Goal: Transaction & Acquisition: Purchase product/service

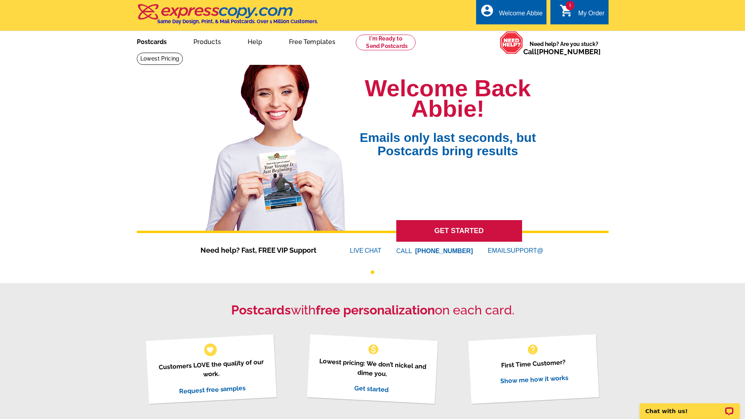
click at [150, 42] on link "Postcards" at bounding box center [151, 41] width 55 height 18
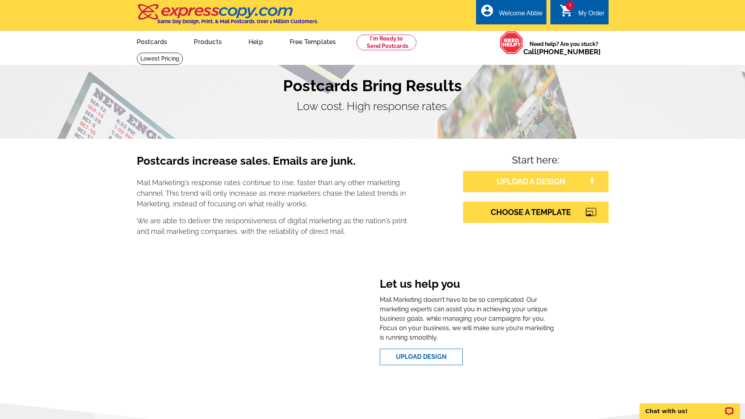
click at [518, 181] on link "UPLOAD A DESIGN" at bounding box center [535, 181] width 145 height 21
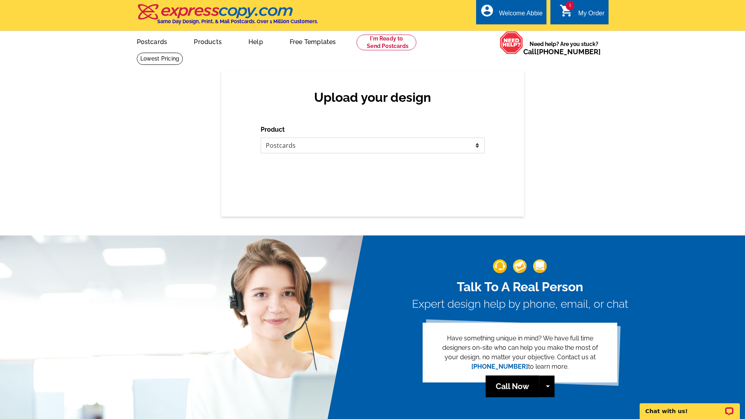
click at [354, 153] on select "Please select the type of file... Postcards Business Cards Letters and flyers G…" at bounding box center [373, 146] width 224 height 16
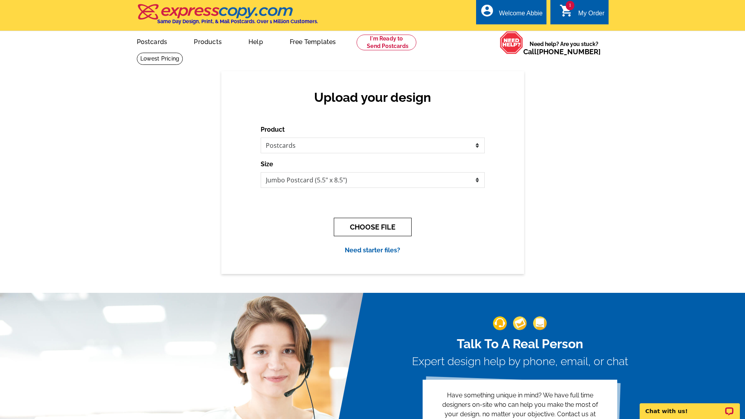
click at [371, 224] on button "CHOOSE FILE" at bounding box center [373, 227] width 78 height 18
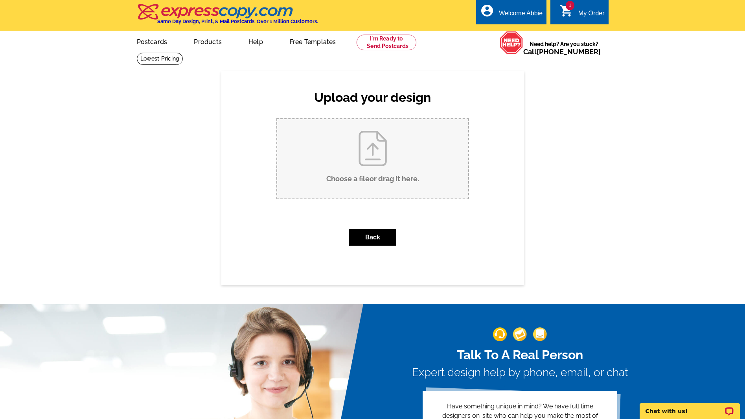
click at [401, 178] on input "Choose a file or drag it here ." at bounding box center [372, 158] width 191 height 79
type input "C:\fakepath\3110 Dickson St NE Just Sold Postcard.pdf"
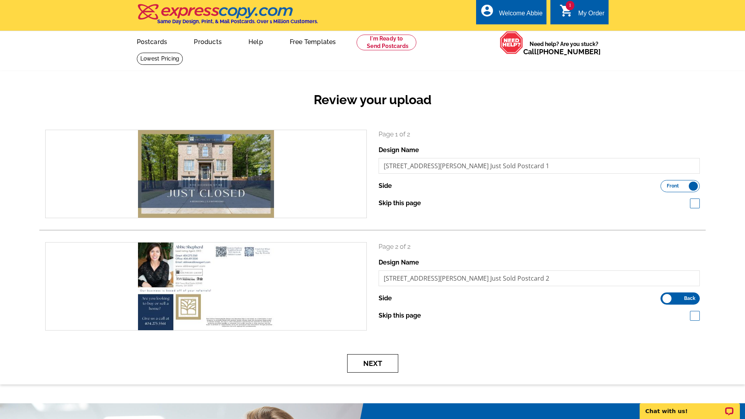
click at [379, 364] on button "Next" at bounding box center [372, 363] width 51 height 18
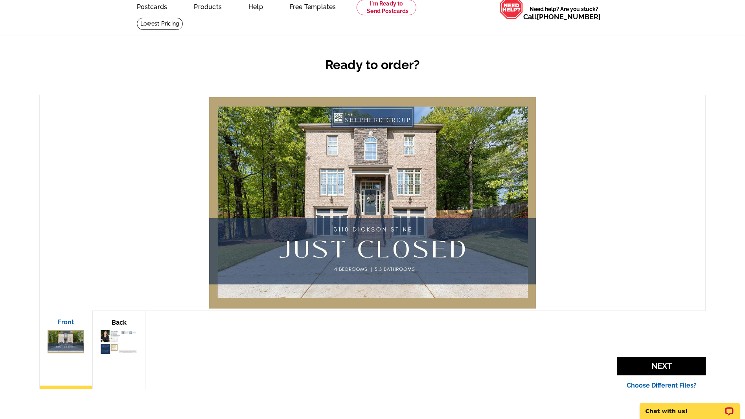
scroll to position [37, 0]
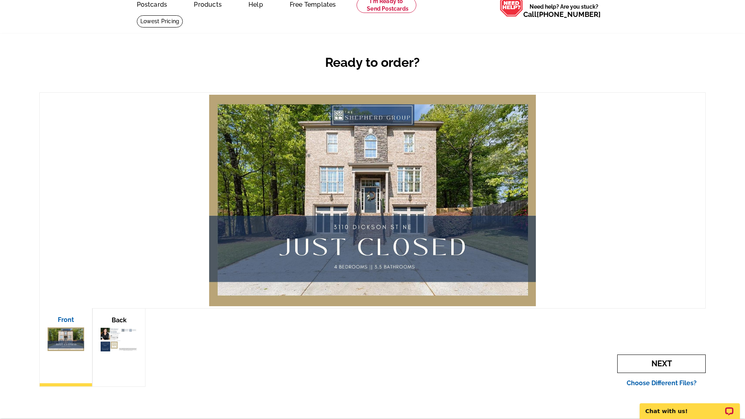
click at [661, 361] on span "Next" at bounding box center [661, 364] width 88 height 18
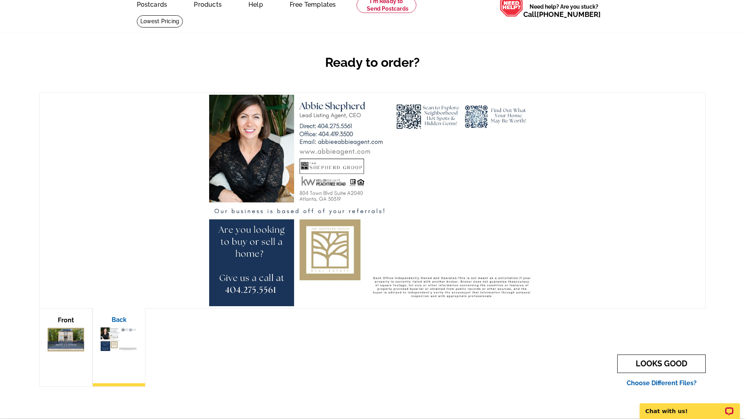
click at [661, 361] on link "LOOKS GOOD" at bounding box center [661, 364] width 88 height 18
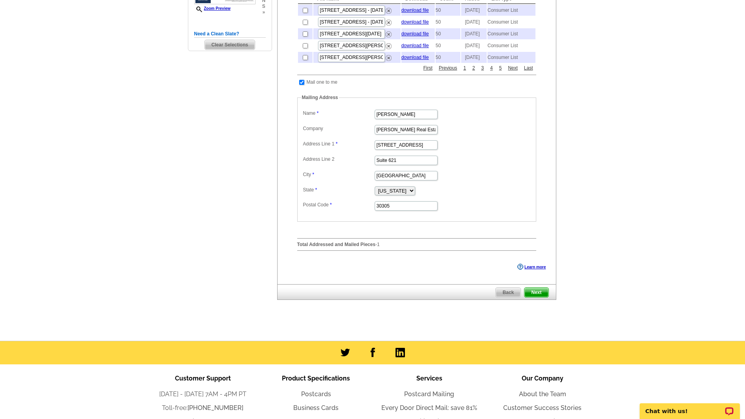
scroll to position [221, 0]
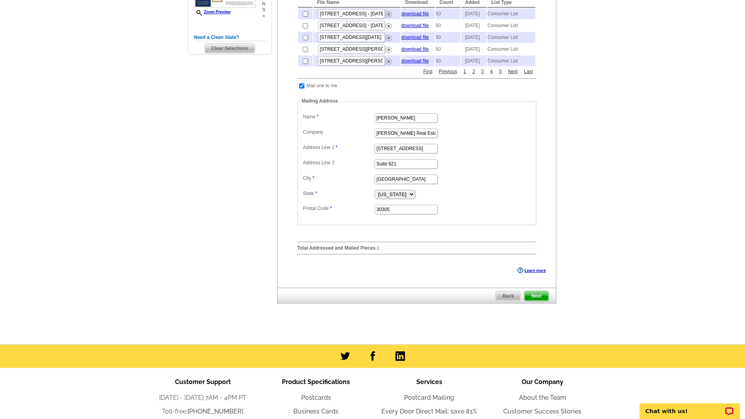
click at [539, 301] on span "Next" at bounding box center [537, 295] width 24 height 9
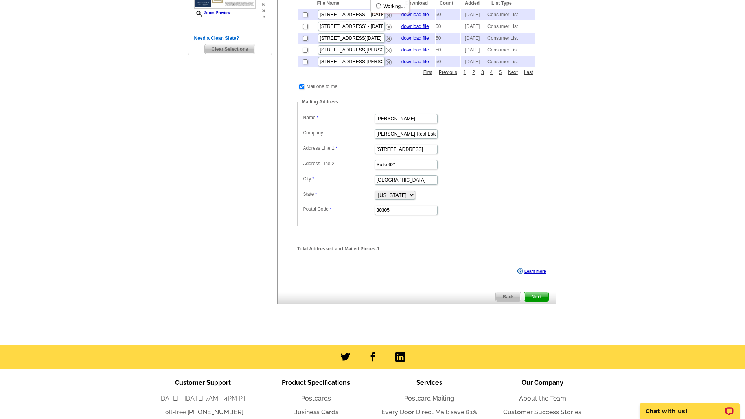
scroll to position [0, 0]
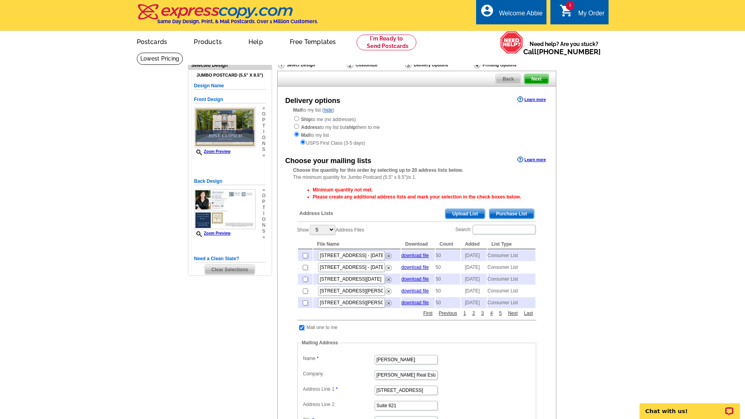
click at [509, 212] on span "Purchase List" at bounding box center [512, 213] width 44 height 9
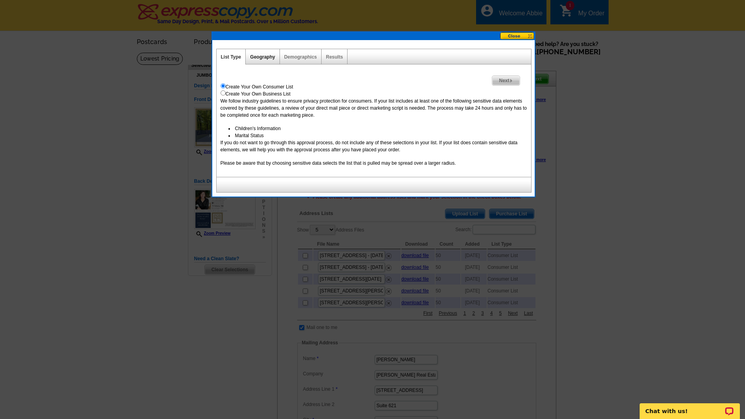
click at [260, 57] on link "Geography" at bounding box center [262, 57] width 25 height 6
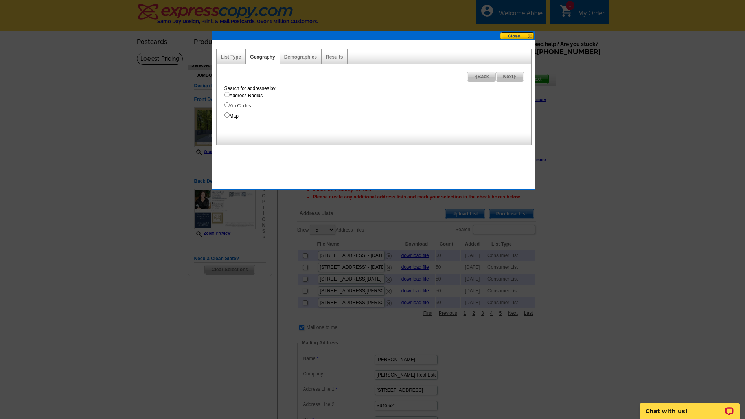
click at [250, 93] on label "Address Radius" at bounding box center [378, 95] width 307 height 7
click at [230, 93] on input "Address Radius" at bounding box center [227, 94] width 5 height 5
radio input "true"
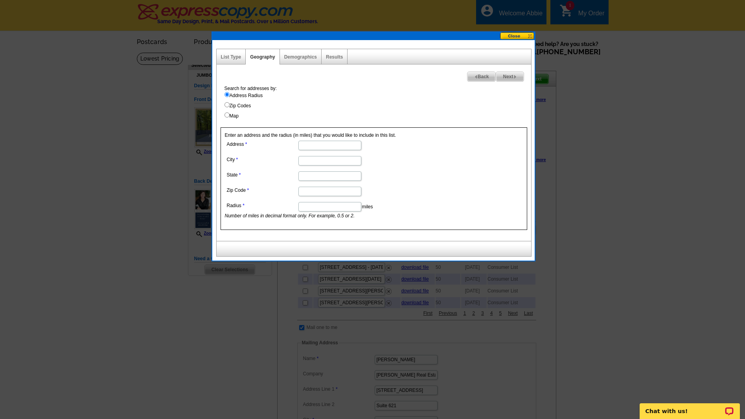
click at [325, 146] on input "Address" at bounding box center [329, 145] width 63 height 9
type input "[STREET_ADDRESS][PERSON_NAME]"
type input "Brookhaven"
type input "GA"
type input "30319"
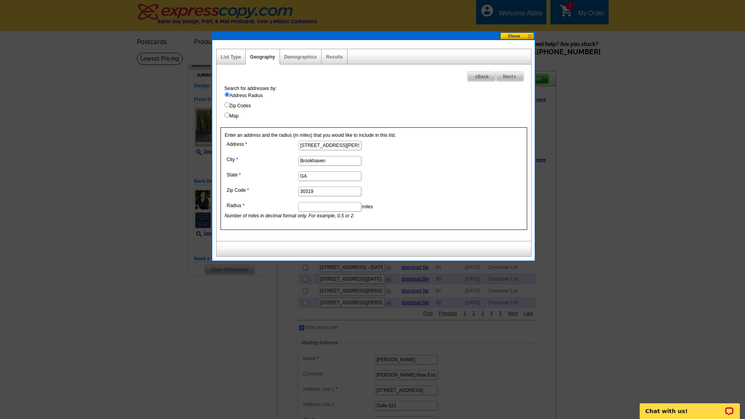
click at [307, 207] on input "Radius" at bounding box center [329, 206] width 63 height 9
type input ".5"
click at [507, 77] on span "Next" at bounding box center [509, 76] width 27 height 9
select select
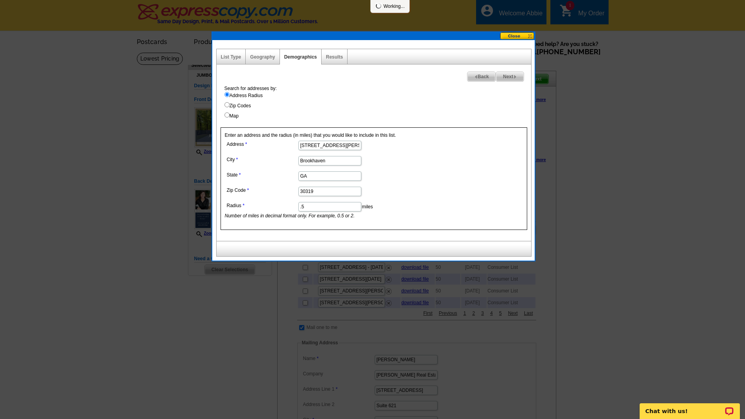
select select
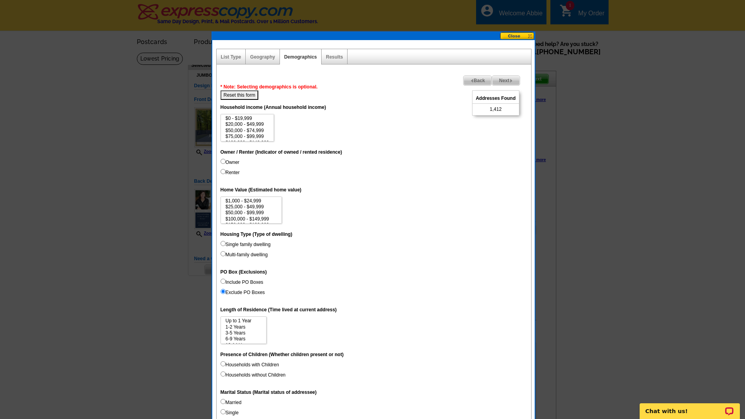
click at [507, 81] on span "Next" at bounding box center [505, 80] width 27 height 9
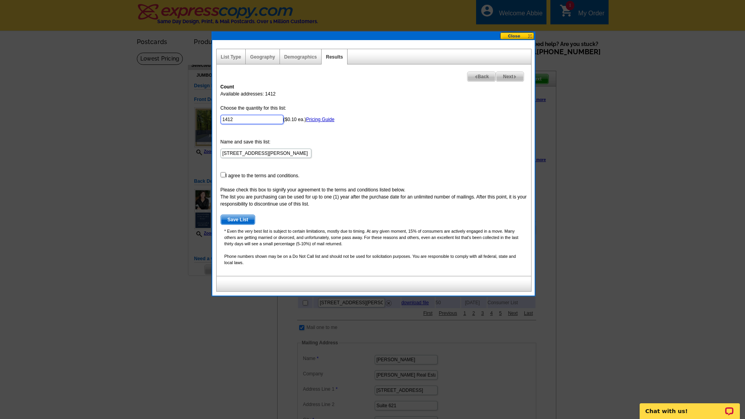
click at [252, 120] on input "1412" at bounding box center [252, 119] width 63 height 9
type input "50"
click at [342, 144] on form "Choose the quantity for this list: 50 ($0.10 ea.) Pricing Guide Name and save t…" at bounding box center [374, 165] width 307 height 120
click at [222, 174] on input "checkbox" at bounding box center [223, 174] width 5 height 5
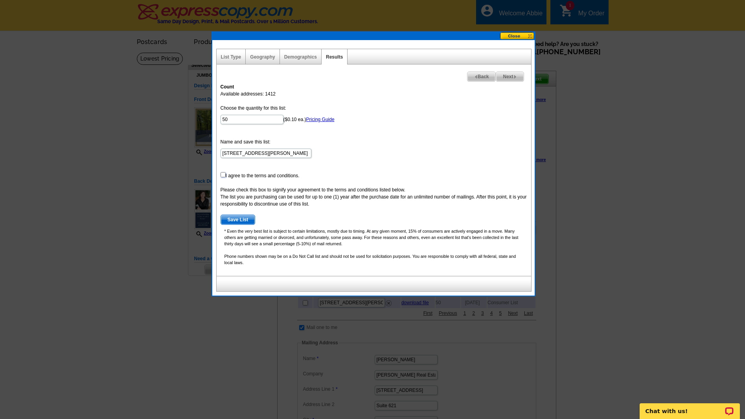
checkbox input "true"
click at [230, 219] on span "Save List" at bounding box center [238, 219] width 34 height 9
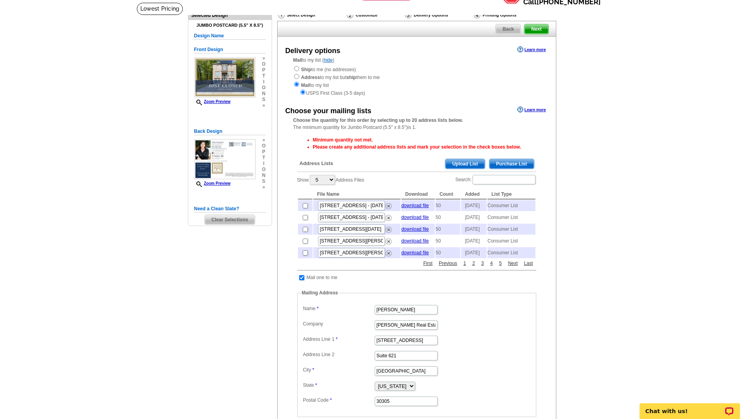
scroll to position [5, 0]
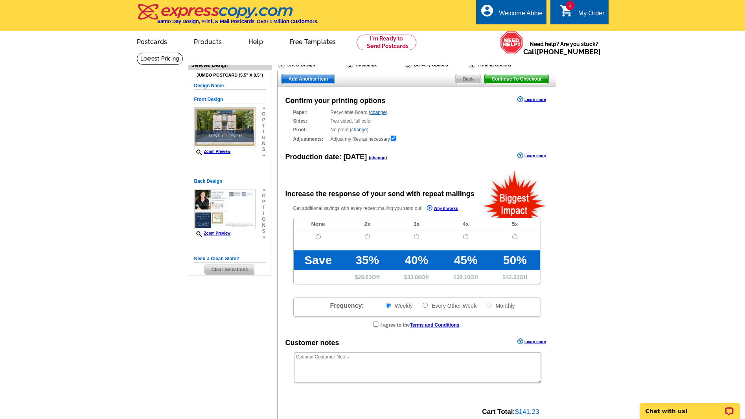
radio input "false"
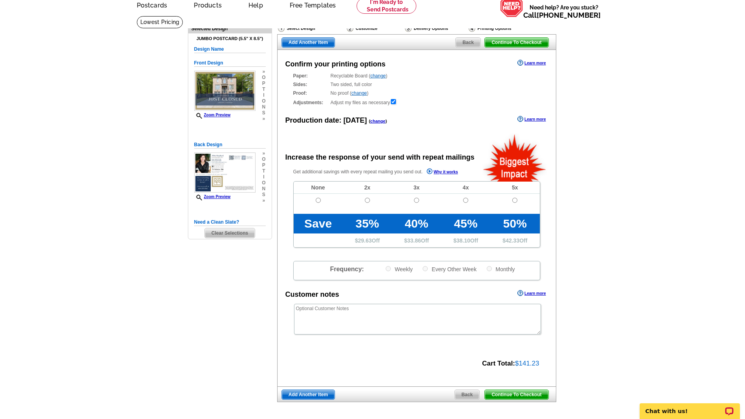
scroll to position [35, 0]
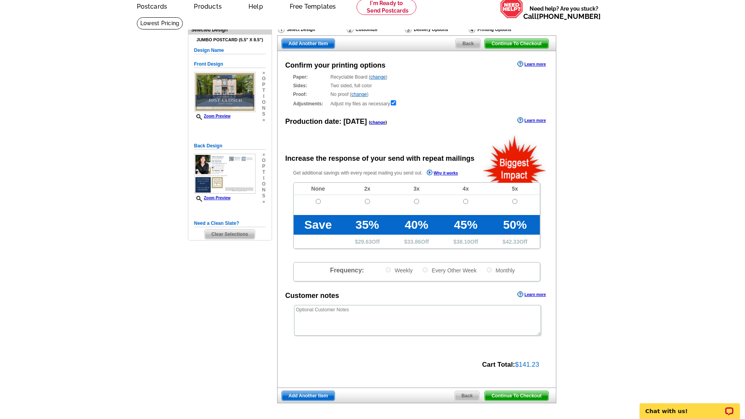
click at [509, 397] on span "Continue To Checkout" at bounding box center [516, 395] width 63 height 9
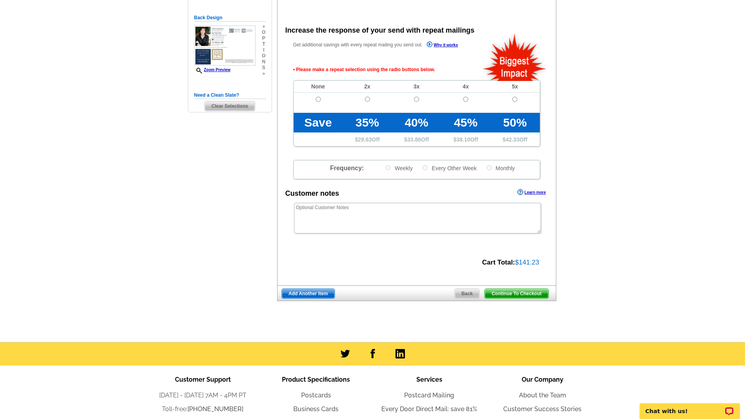
drag, startPoint x: 320, startPoint y: 126, endPoint x: 320, endPoint y: 116, distance: 10.2
click at [320, 122] on td "Save" at bounding box center [318, 123] width 49 height 20
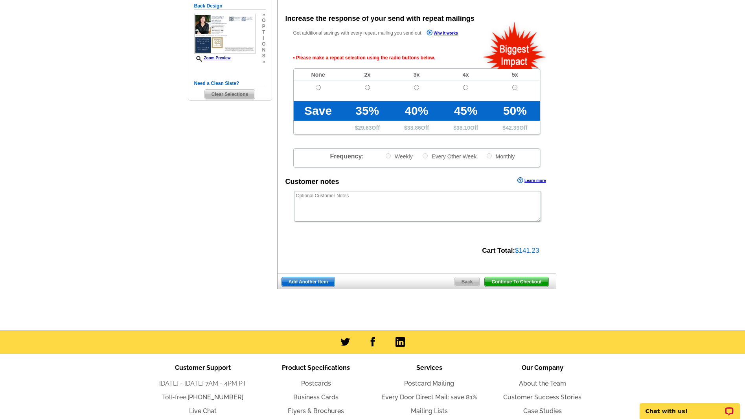
scroll to position [175, 0]
click at [317, 81] on td at bounding box center [318, 91] width 49 height 20
click at [316, 88] on input "radio" at bounding box center [318, 87] width 5 height 5
radio input "true"
click at [532, 280] on span "Continue To Checkout" at bounding box center [516, 281] width 63 height 9
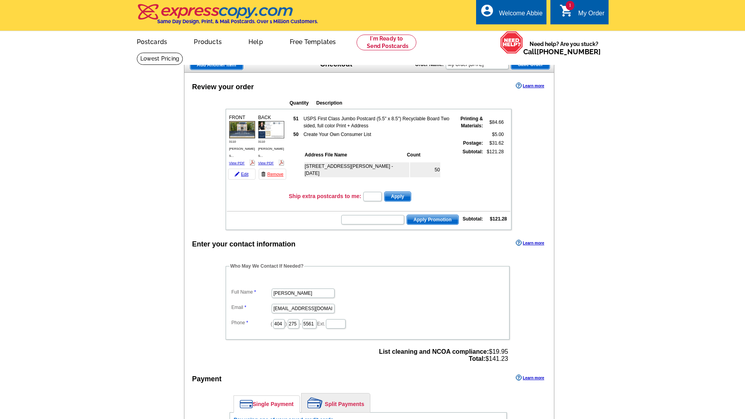
click at [239, 296] on dd "[PERSON_NAME]" at bounding box center [368, 293] width 276 height 12
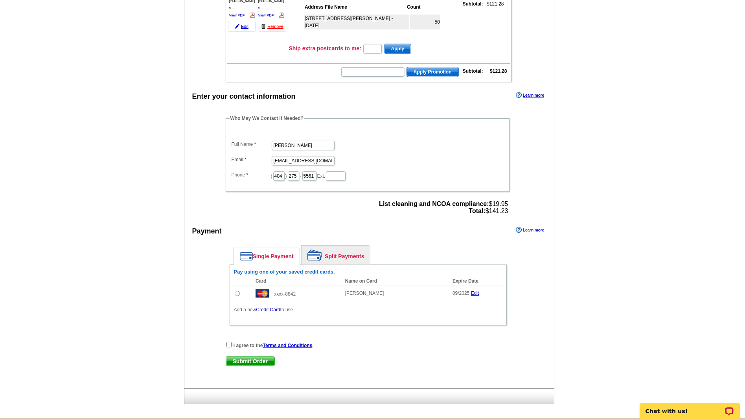
click at [237, 294] on input "radio" at bounding box center [237, 293] width 5 height 5
radio input "true"
click at [228, 344] on input "checkbox" at bounding box center [228, 344] width 5 height 5
checkbox input "true"
click at [236, 353] on div "I agree to the Terms and Conditions . Submit Order Submit Order" at bounding box center [368, 357] width 285 height 32
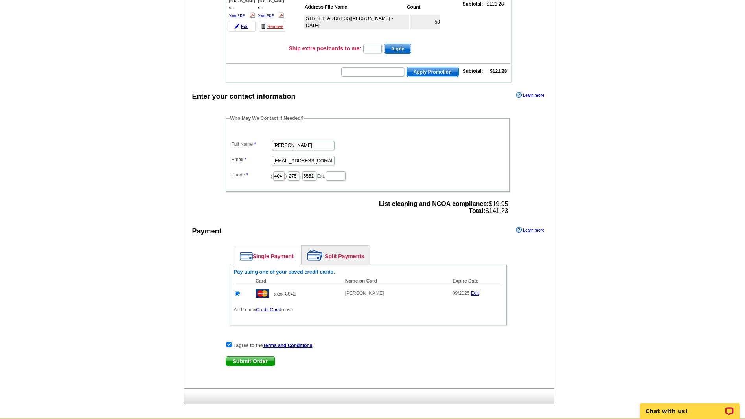
click at [239, 359] on span "Submit Order" at bounding box center [250, 361] width 48 height 9
